Goal: Navigation & Orientation: Find specific page/section

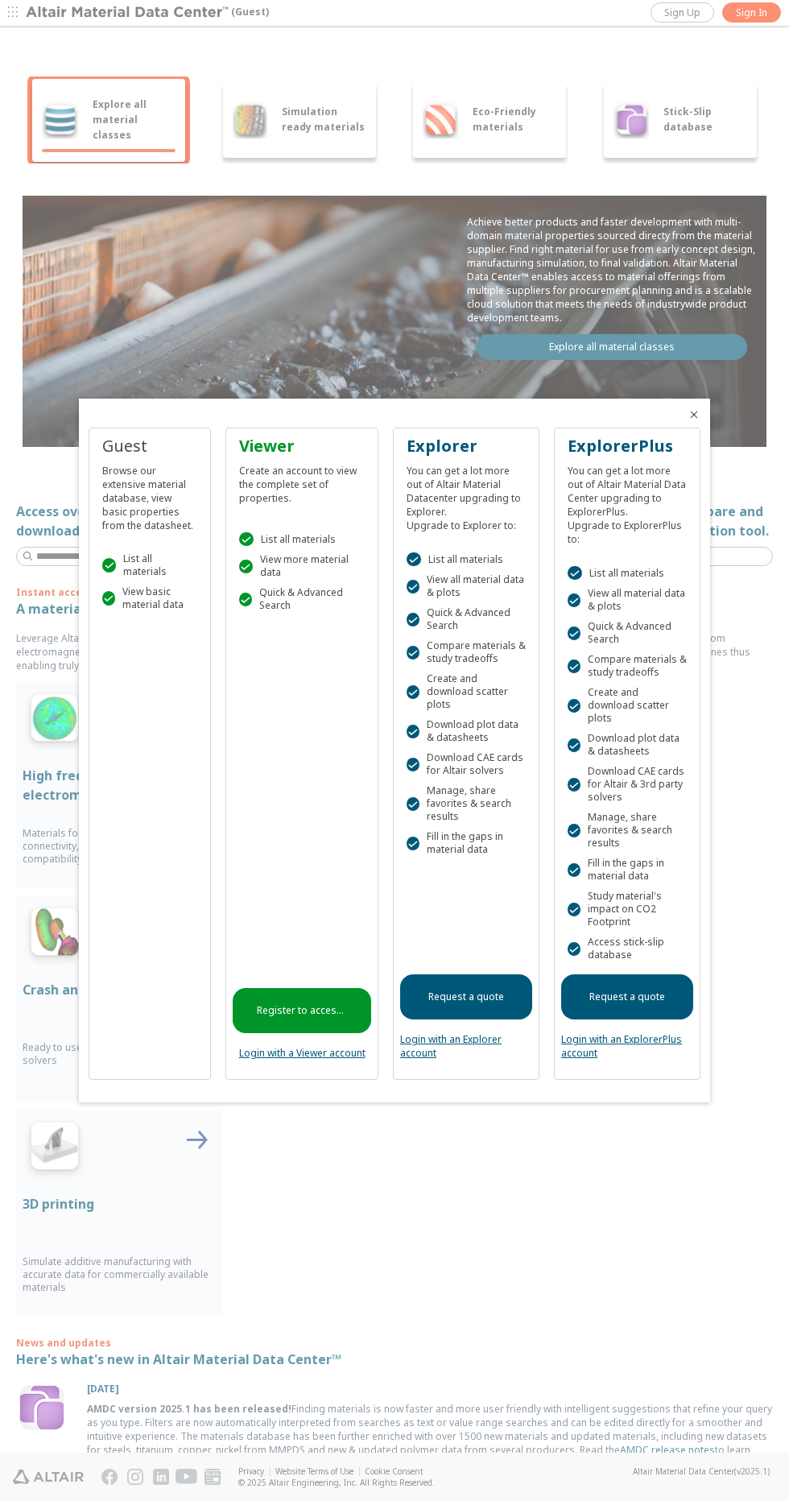
click at [756, 498] on div at bounding box center [394, 750] width 789 height 1501
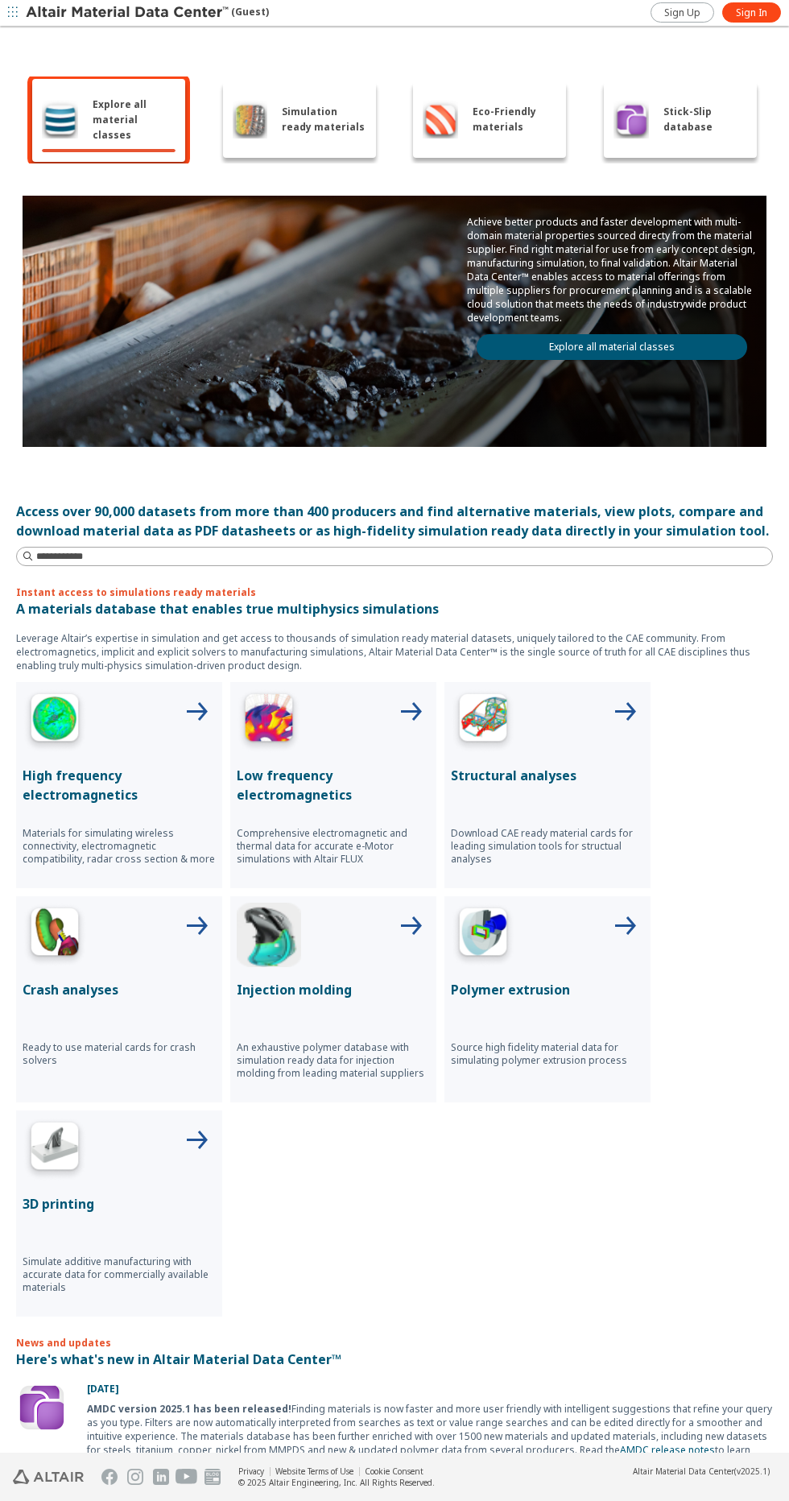
click at [76, 123] on img at bounding box center [60, 119] width 36 height 39
click at [676, 340] on link "Explore all material classes" at bounding box center [612, 347] width 271 height 26
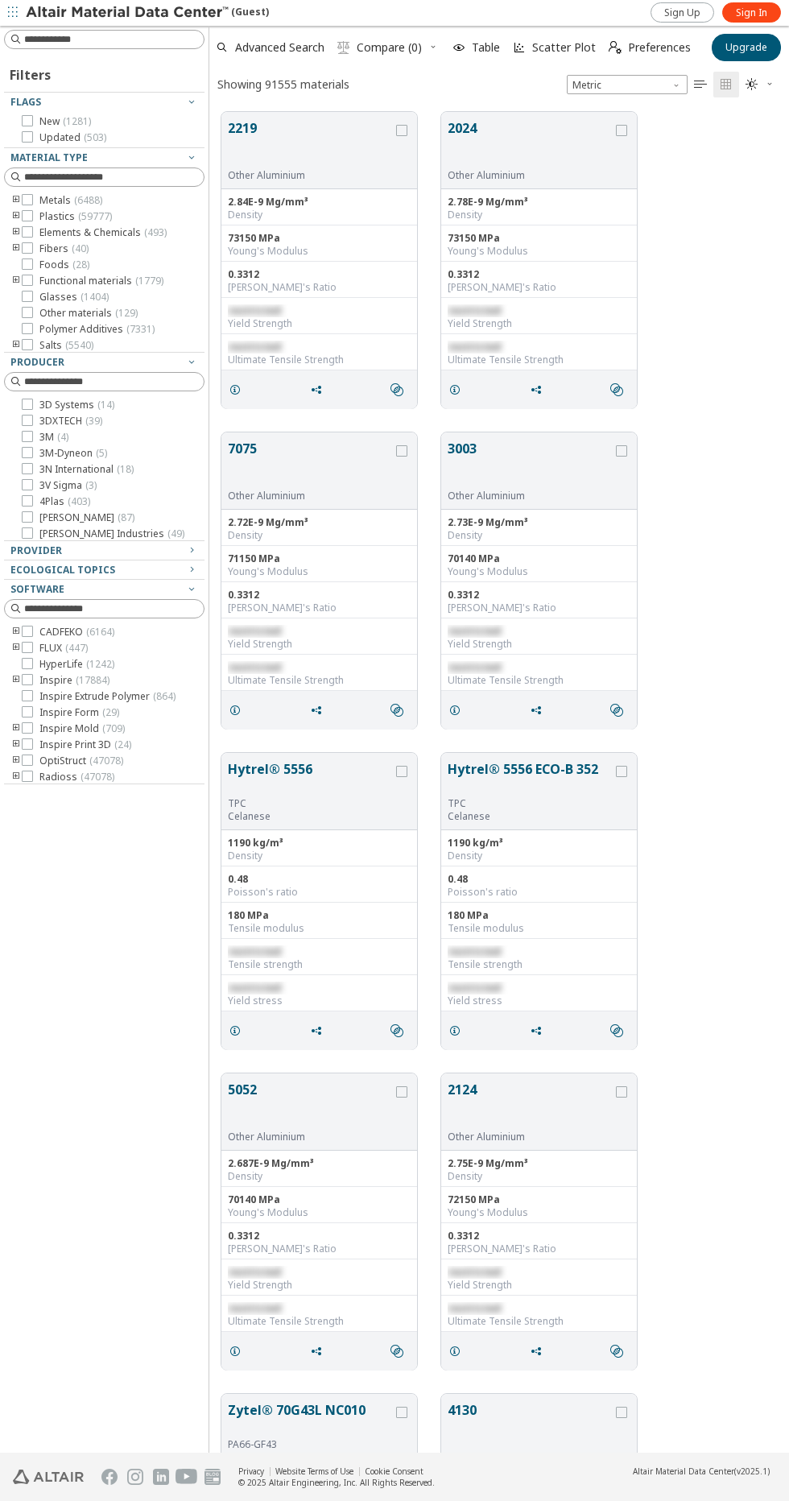
scroll to position [1489, 580]
click at [770, 84] on icon "button" at bounding box center [770, 84] width 10 height 10
click at [742, 172] on span "Dark" at bounding box center [707, 162] width 129 height 26
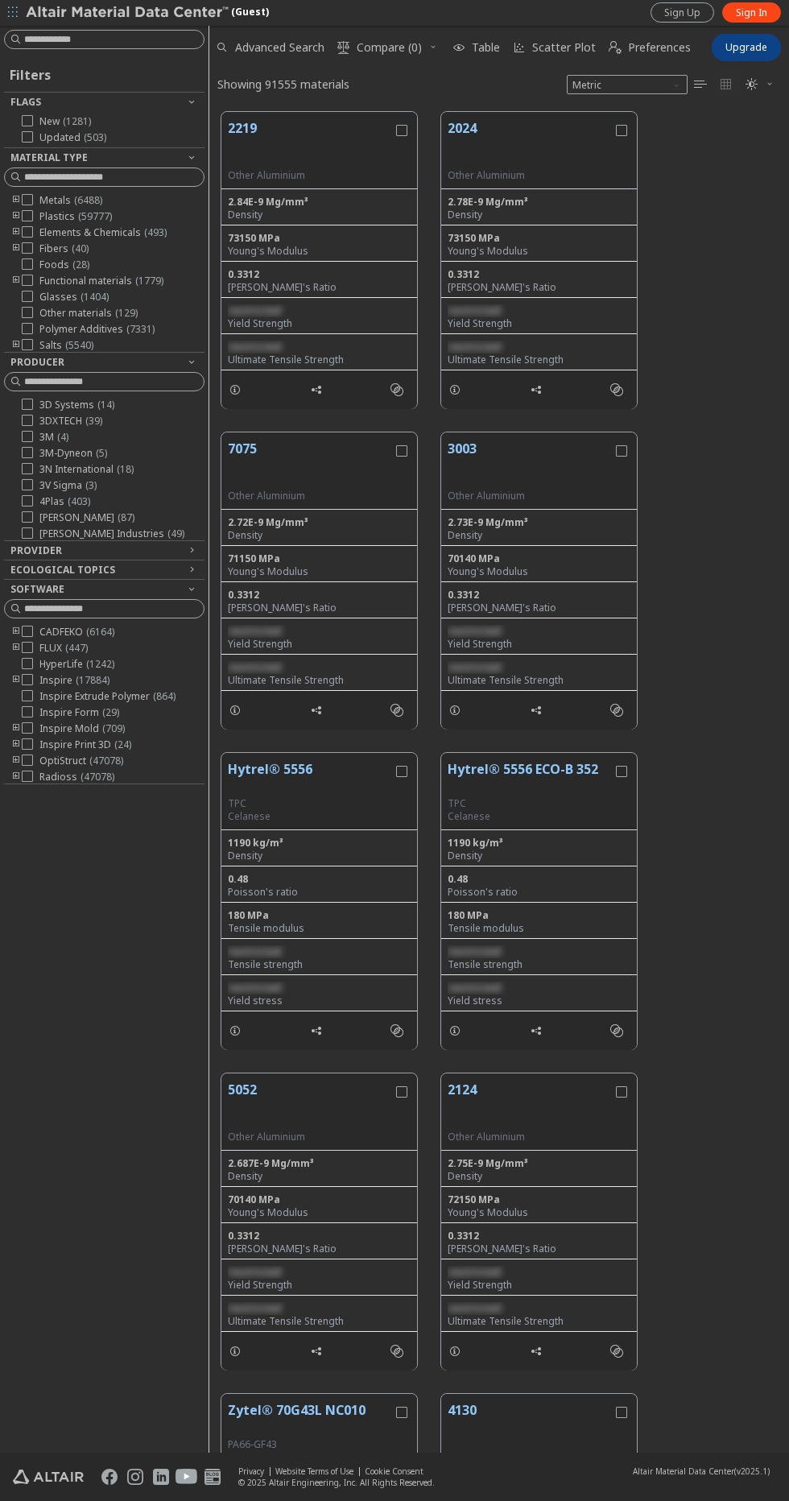
click at [121, 18] on img at bounding box center [128, 13] width 205 height 16
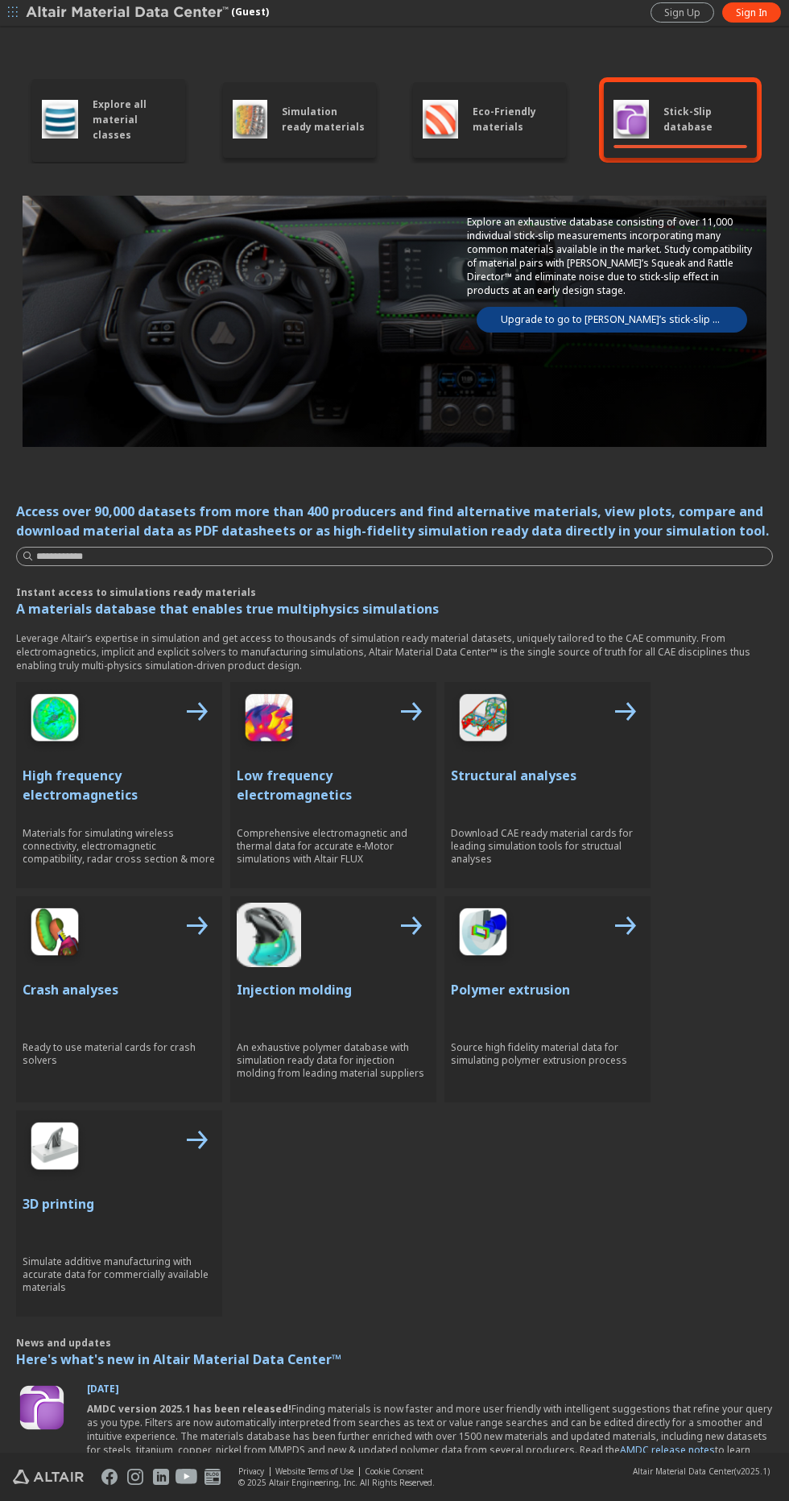
scroll to position [2, 0]
